Goal: Task Accomplishment & Management: Manage account settings

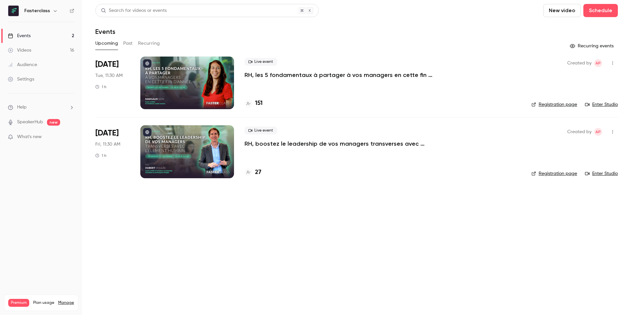
click at [173, 162] on div at bounding box center [187, 151] width 94 height 53
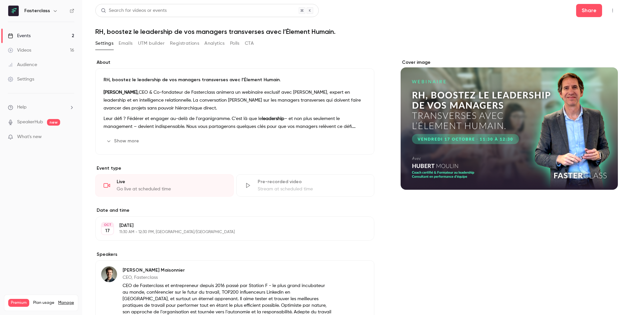
click at [58, 137] on p "What's new" at bounding box center [36, 136] width 56 height 7
click at [330, 14] on div at bounding box center [315, 157] width 631 height 315
drag, startPoint x: 141, startPoint y: 42, endPoint x: 155, endPoint y: 49, distance: 15.9
click at [141, 42] on button "UTM builder" at bounding box center [151, 43] width 27 height 11
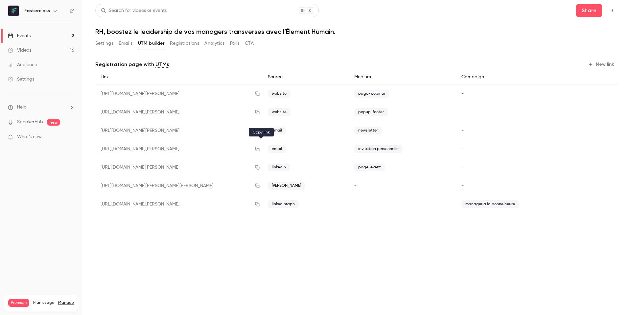
click at [259, 150] on icon "button" at bounding box center [257, 149] width 4 height 4
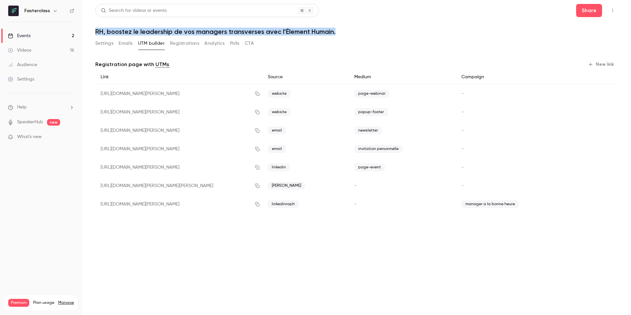
drag, startPoint x: 97, startPoint y: 33, endPoint x: 337, endPoint y: 31, distance: 239.9
click at [338, 31] on h1 "RH, boostez le leadership de vos managers transverses avec l’Élement Humain." at bounding box center [356, 32] width 523 height 8
click at [106, 45] on button "Settings" at bounding box center [104, 43] width 18 height 11
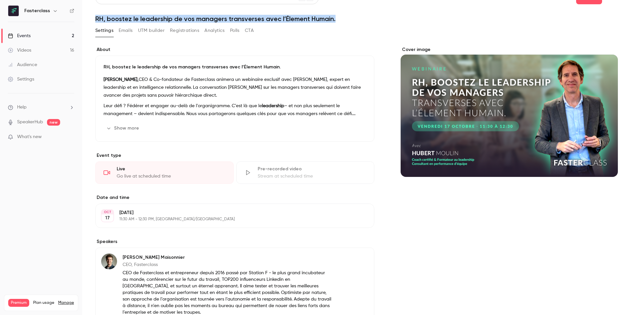
click at [126, 126] on button "Show more" at bounding box center [123, 128] width 39 height 11
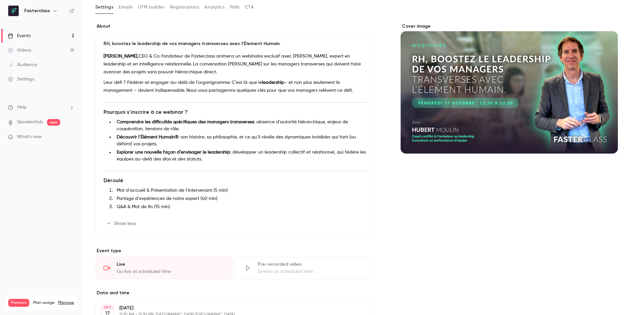
scroll to position [40, 0]
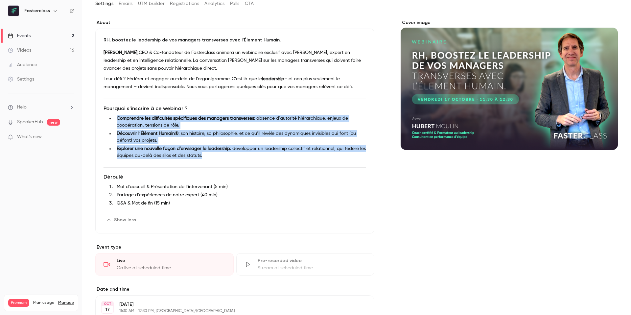
drag, startPoint x: 116, startPoint y: 117, endPoint x: 229, endPoint y: 167, distance: 123.1
click at [229, 167] on div "[PERSON_NAME], CEO & Co-fondateur de Fasterclass animera un webinaire exclusif …" at bounding box center [235, 129] width 263 height 161
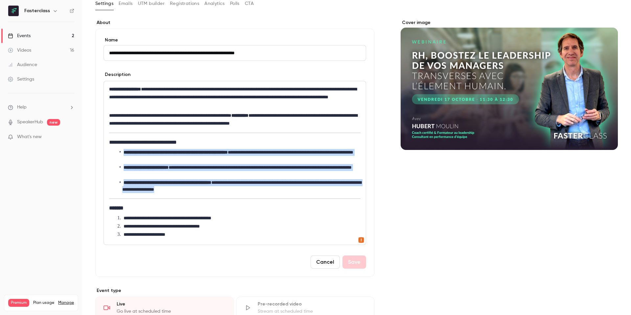
drag, startPoint x: 232, startPoint y: 187, endPoint x: 100, endPoint y: 154, distance: 135.8
click at [101, 154] on div "**********" at bounding box center [234, 153] width 279 height 248
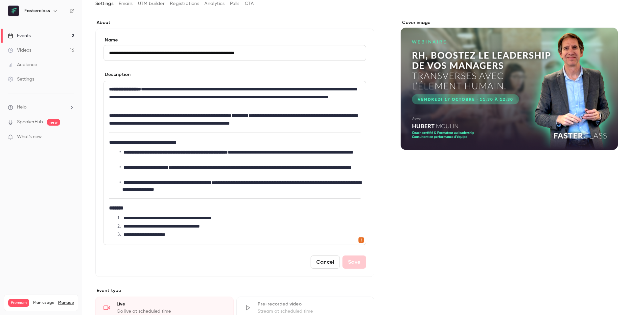
click at [265, 153] on li "**********" at bounding box center [240, 156] width 241 height 14
click at [191, 170] on li "**********" at bounding box center [240, 171] width 241 height 14
click at [241, 181] on li "**********" at bounding box center [240, 186] width 241 height 14
click at [352, 259] on button "Save" at bounding box center [354, 261] width 24 height 13
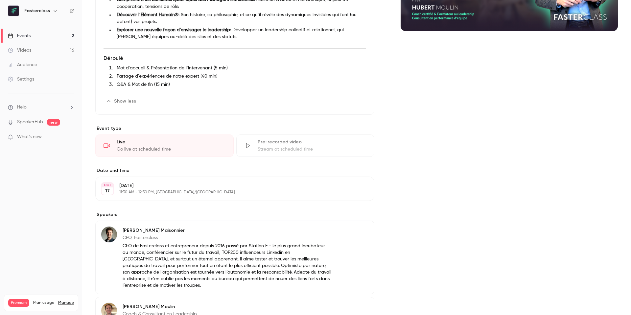
scroll to position [271, 0]
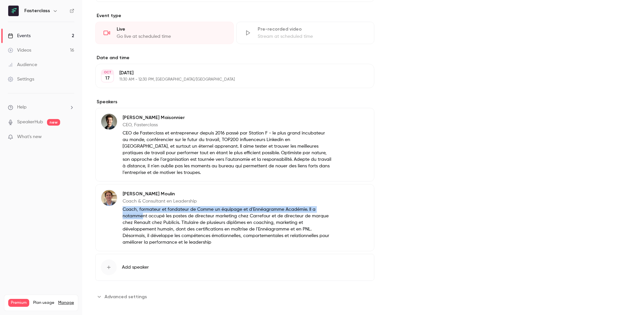
drag, startPoint x: 195, startPoint y: 194, endPoint x: 142, endPoint y: 208, distance: 54.9
click at [142, 208] on div "[PERSON_NAME] Coach & Consultant en Leadership Coach, formateur et fondateur de…" at bounding box center [227, 218] width 209 height 56
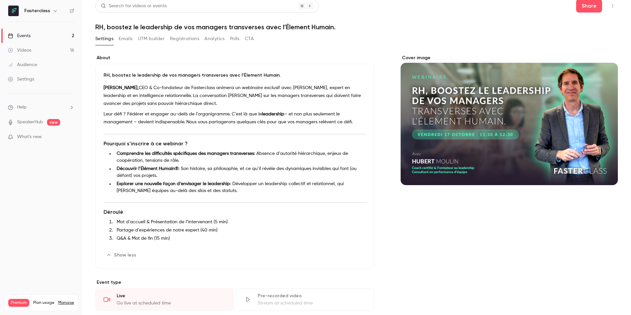
scroll to position [0, 0]
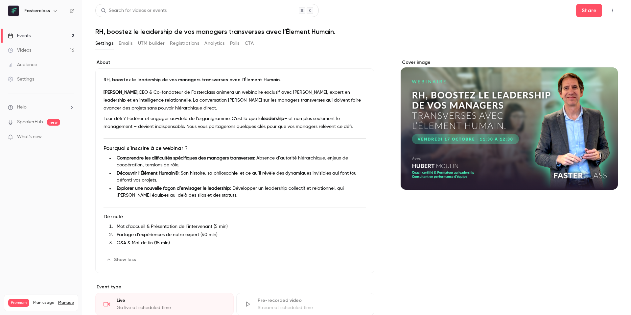
click at [171, 43] on button "Registrations" at bounding box center [184, 43] width 29 height 11
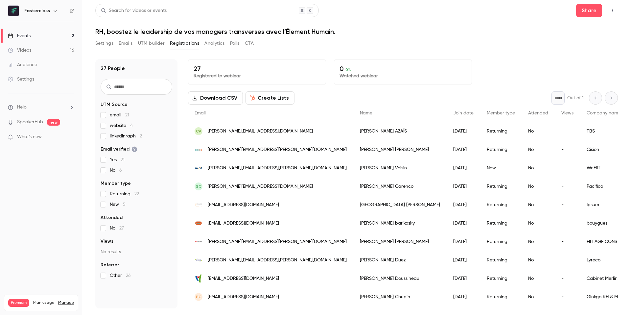
click at [159, 43] on button "UTM builder" at bounding box center [151, 43] width 27 height 11
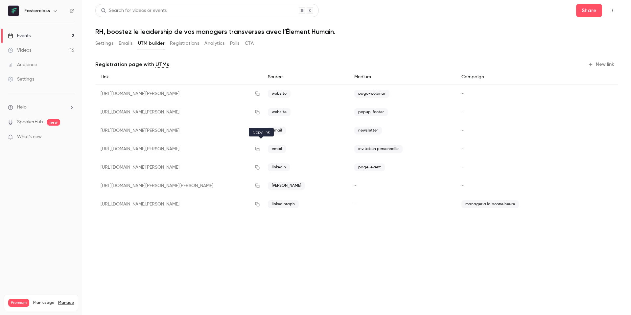
click at [260, 150] on icon "button" at bounding box center [257, 149] width 5 height 5
click at [105, 45] on button "Settings" at bounding box center [104, 43] width 18 height 11
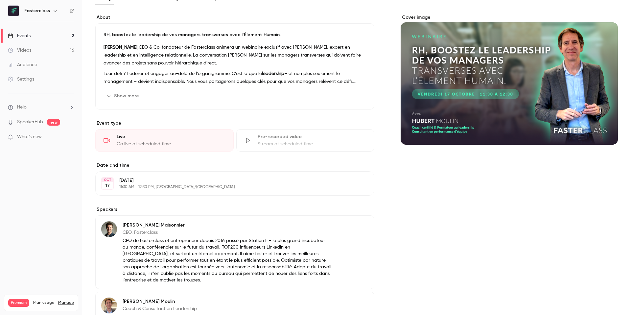
scroll to position [47, 0]
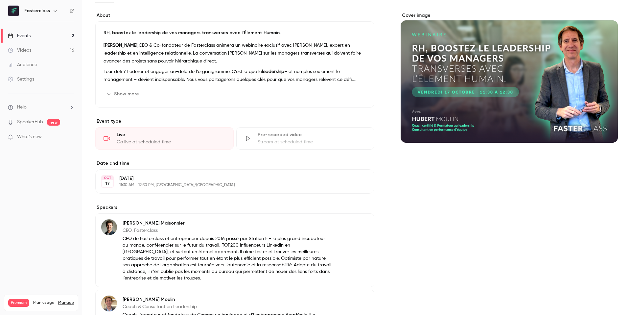
click at [134, 93] on button "Show more" at bounding box center [123, 94] width 39 height 11
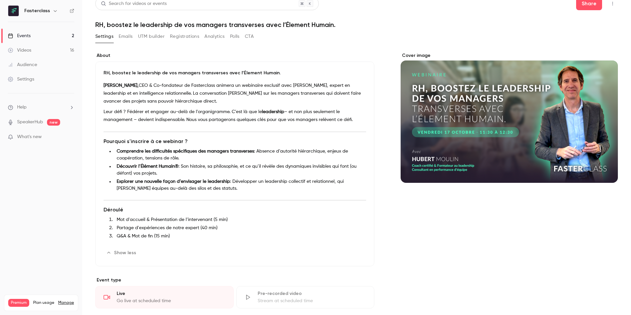
scroll to position [0, 0]
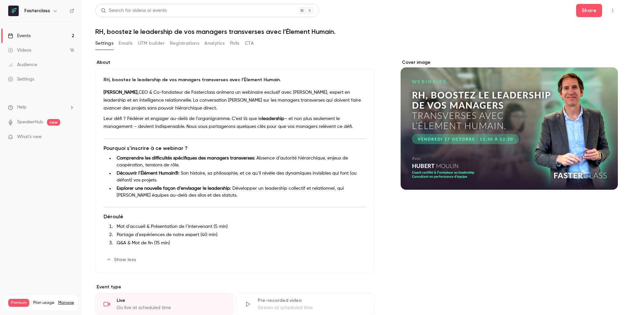
click at [34, 39] on link "Events 2" at bounding box center [41, 36] width 82 height 14
